Goal: Information Seeking & Learning: Understand process/instructions

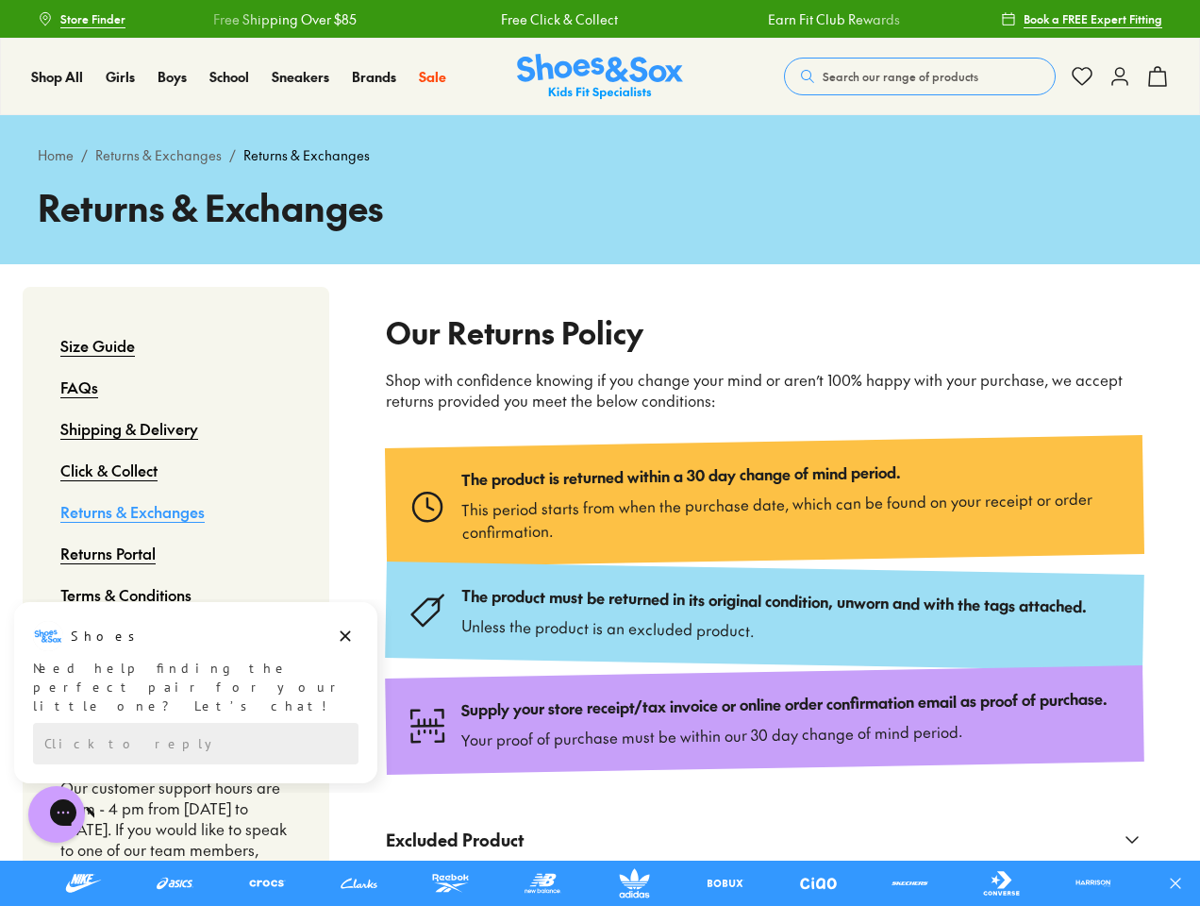
click at [1183, 883] on icon at bounding box center [1175, 883] width 19 height 19
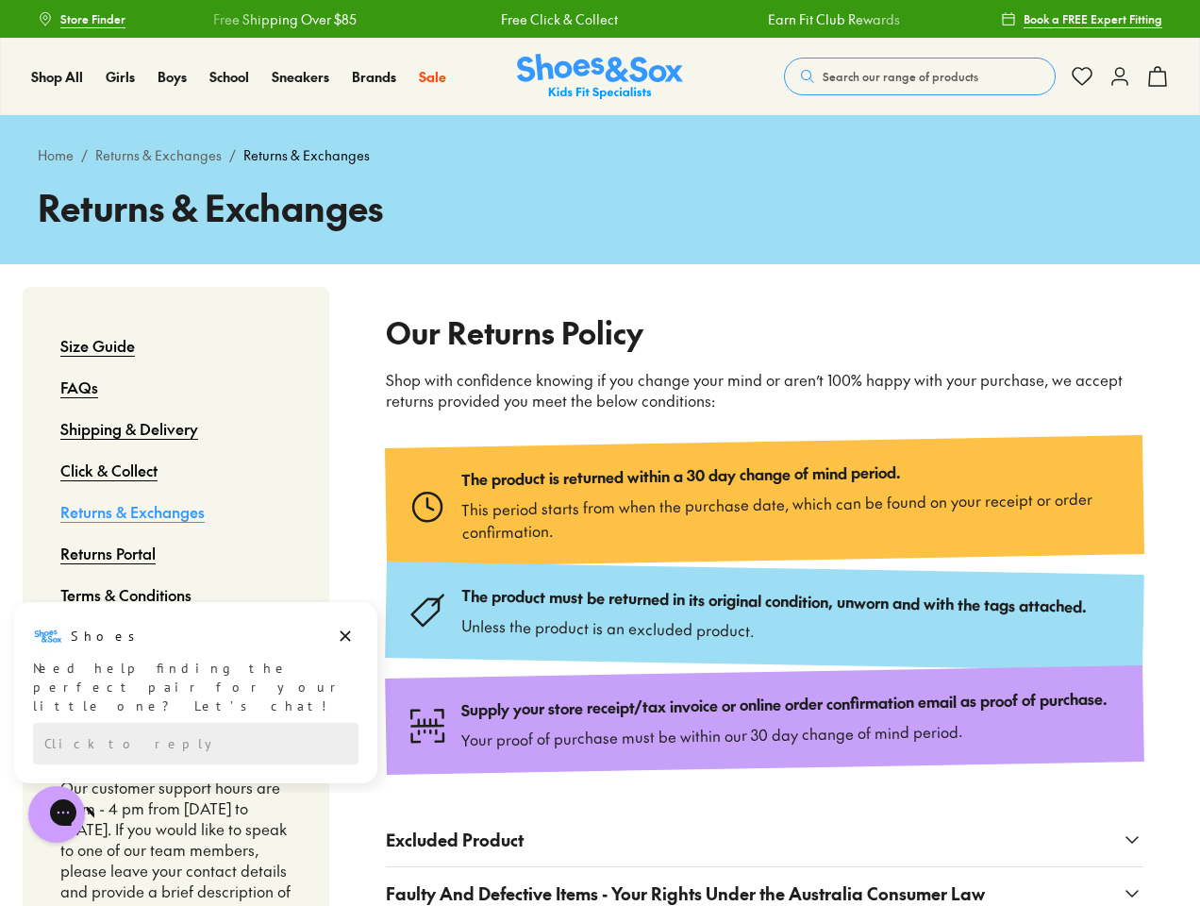
click at [920, 76] on span "Search our range of products" at bounding box center [901, 76] width 156 height 17
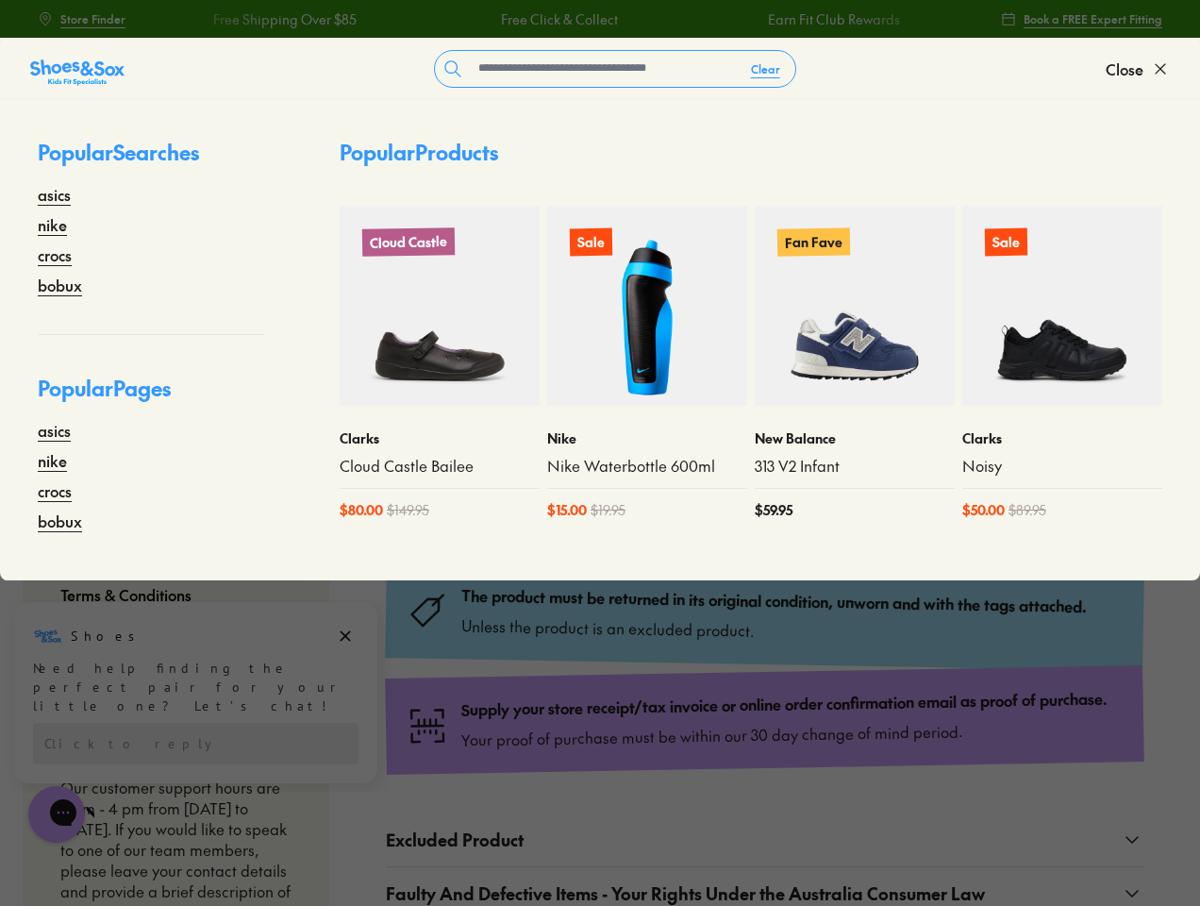
click at [766, 69] on button "Clear" at bounding box center [765, 69] width 59 height 34
click at [1138, 69] on span "Close" at bounding box center [1125, 69] width 38 height 23
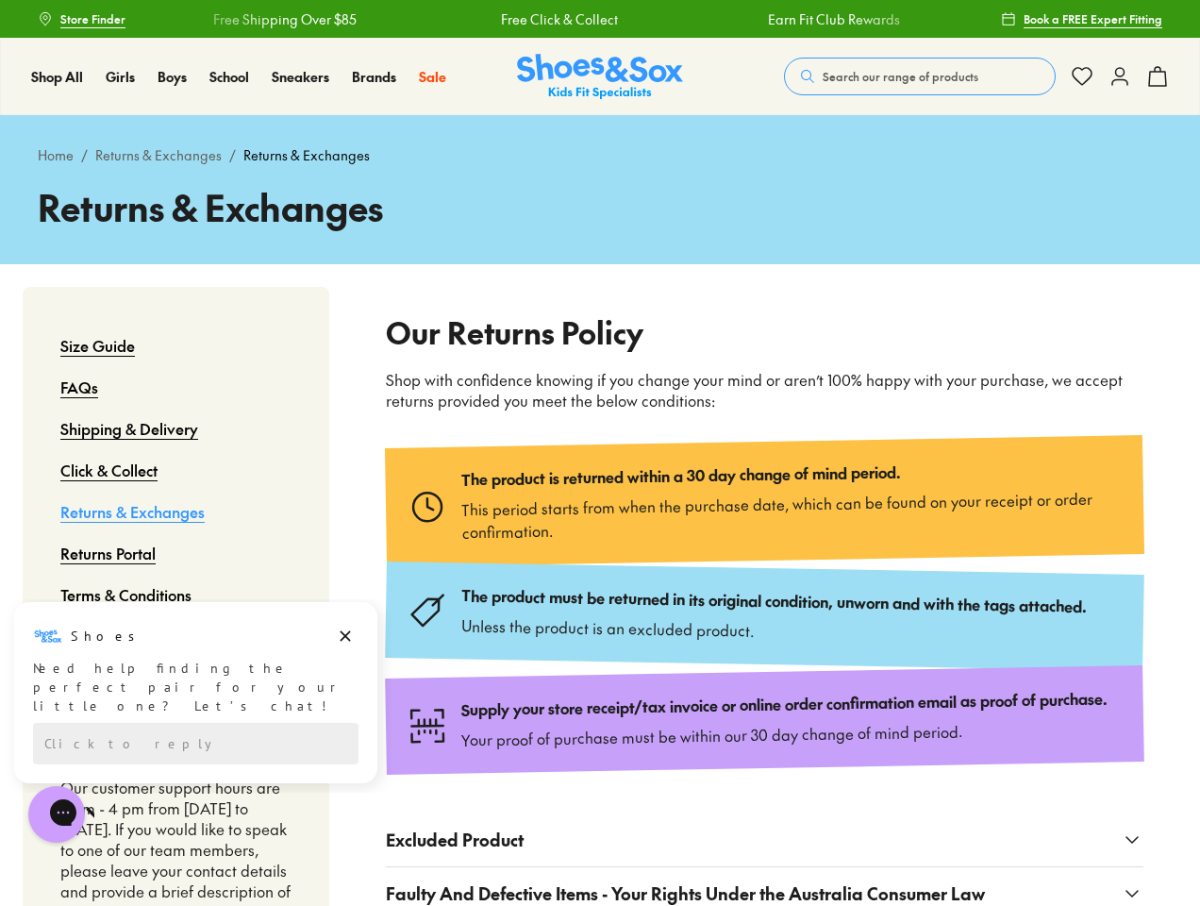
click at [1158, 76] on icon at bounding box center [1157, 76] width 23 height 23
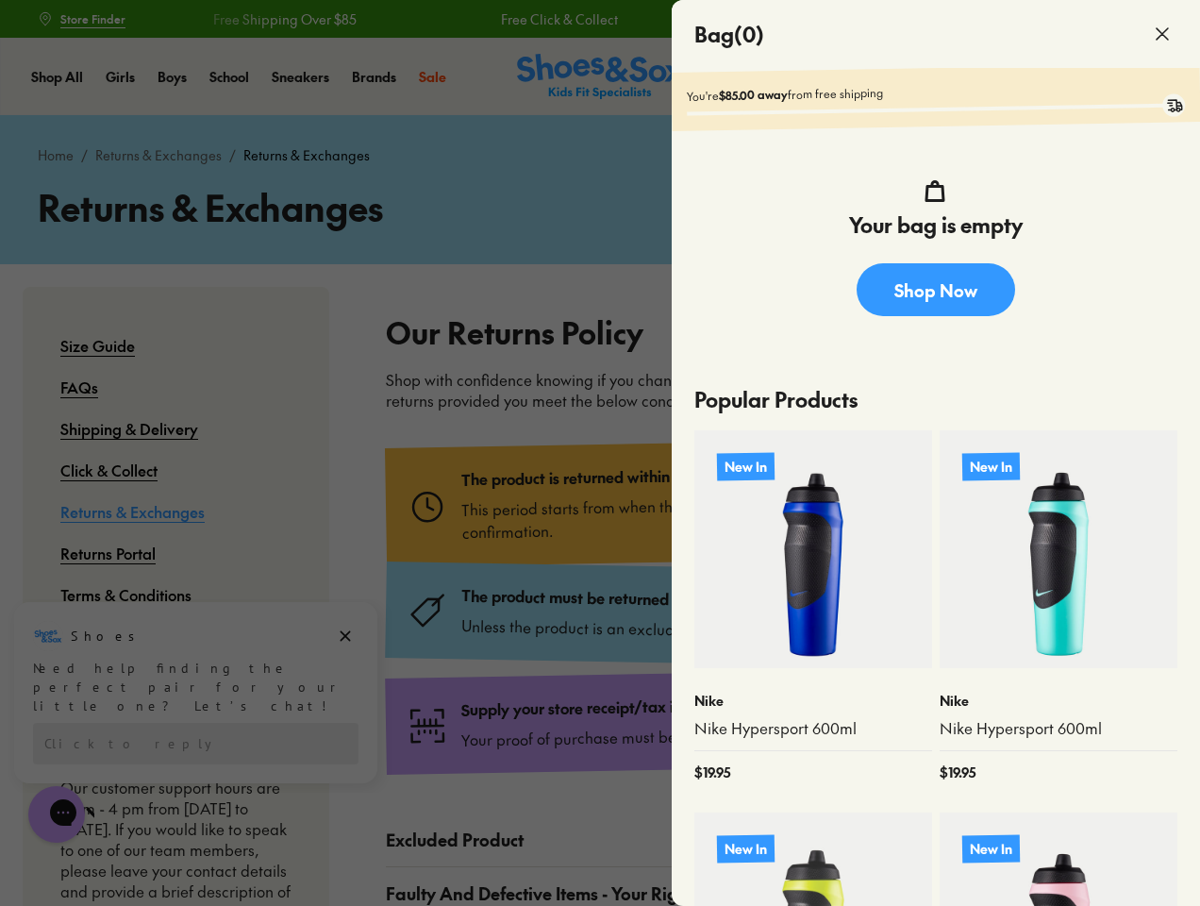
click at [764, 840] on div at bounding box center [600, 453] width 1200 height 906
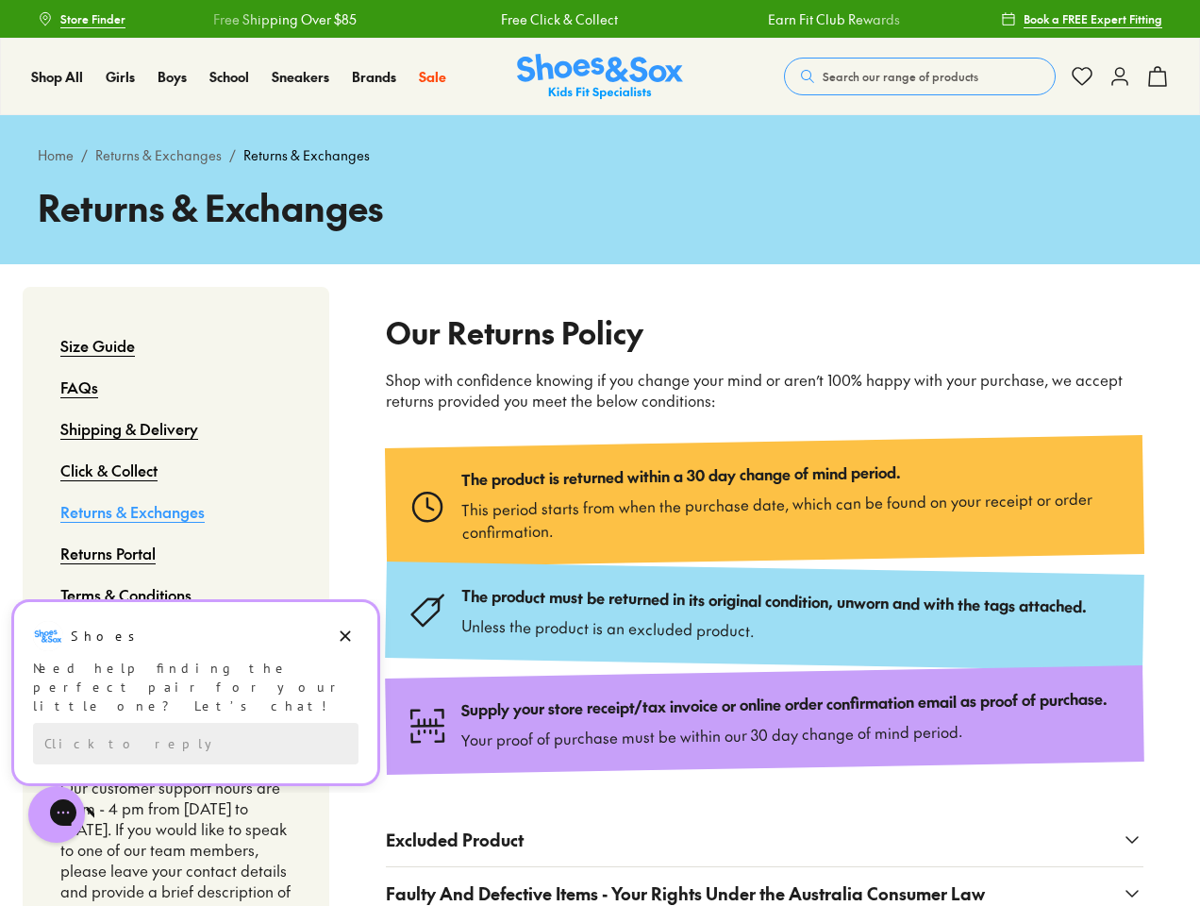
click at [195, 681] on div "Need help finding the perfect pair for your little one? Let’s chat!" at bounding box center [195, 686] width 325 height 57
click at [345, 636] on icon "Dismiss campaign" at bounding box center [346, 636] width 10 height 10
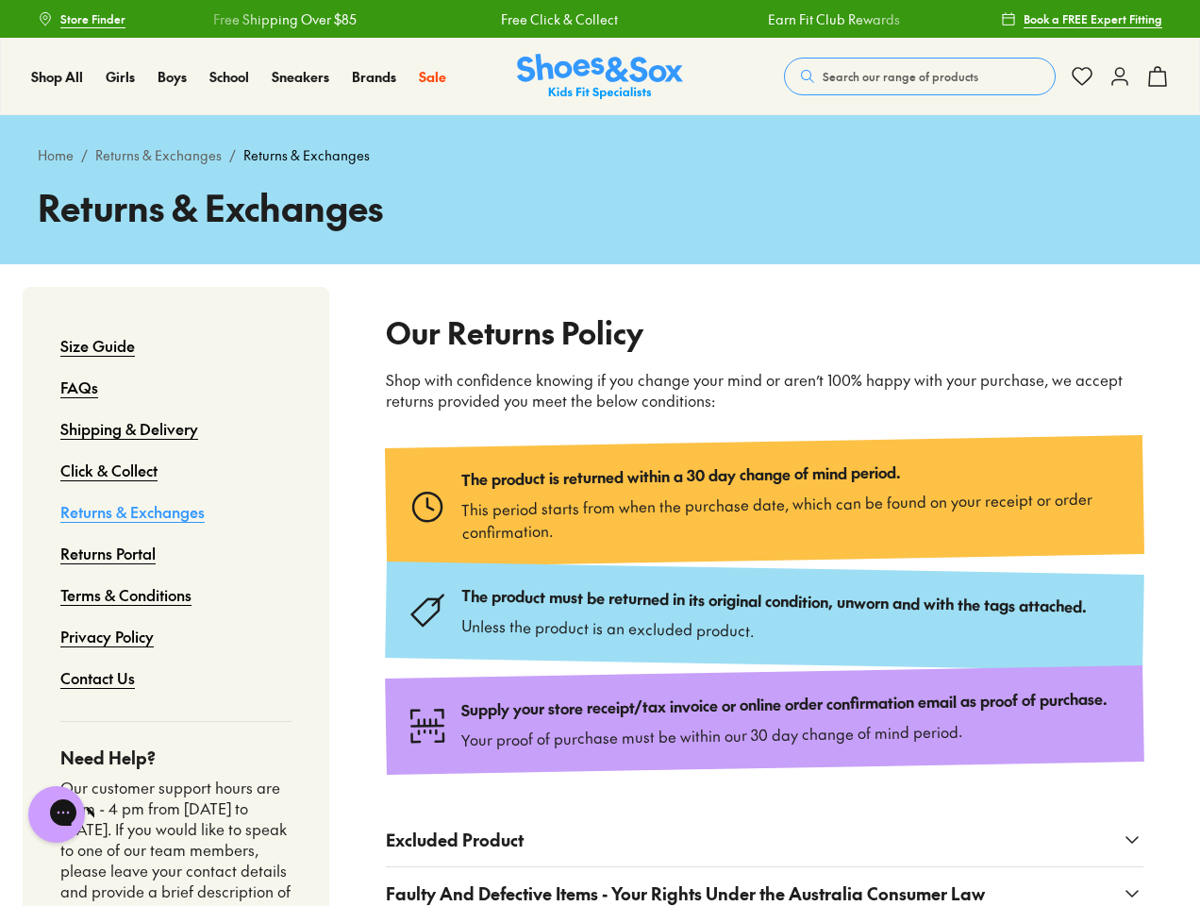
click at [195, 725] on div "Need Help? Our customer support hours are 9 am - 4 pm from [DATE] to [DATE]. If…" at bounding box center [175, 839] width 231 height 237
click at [114, 814] on icon "Open gorgias live chat" at bounding box center [123, 812] width 18 height 18
